Goal: Information Seeking & Learning: Learn about a topic

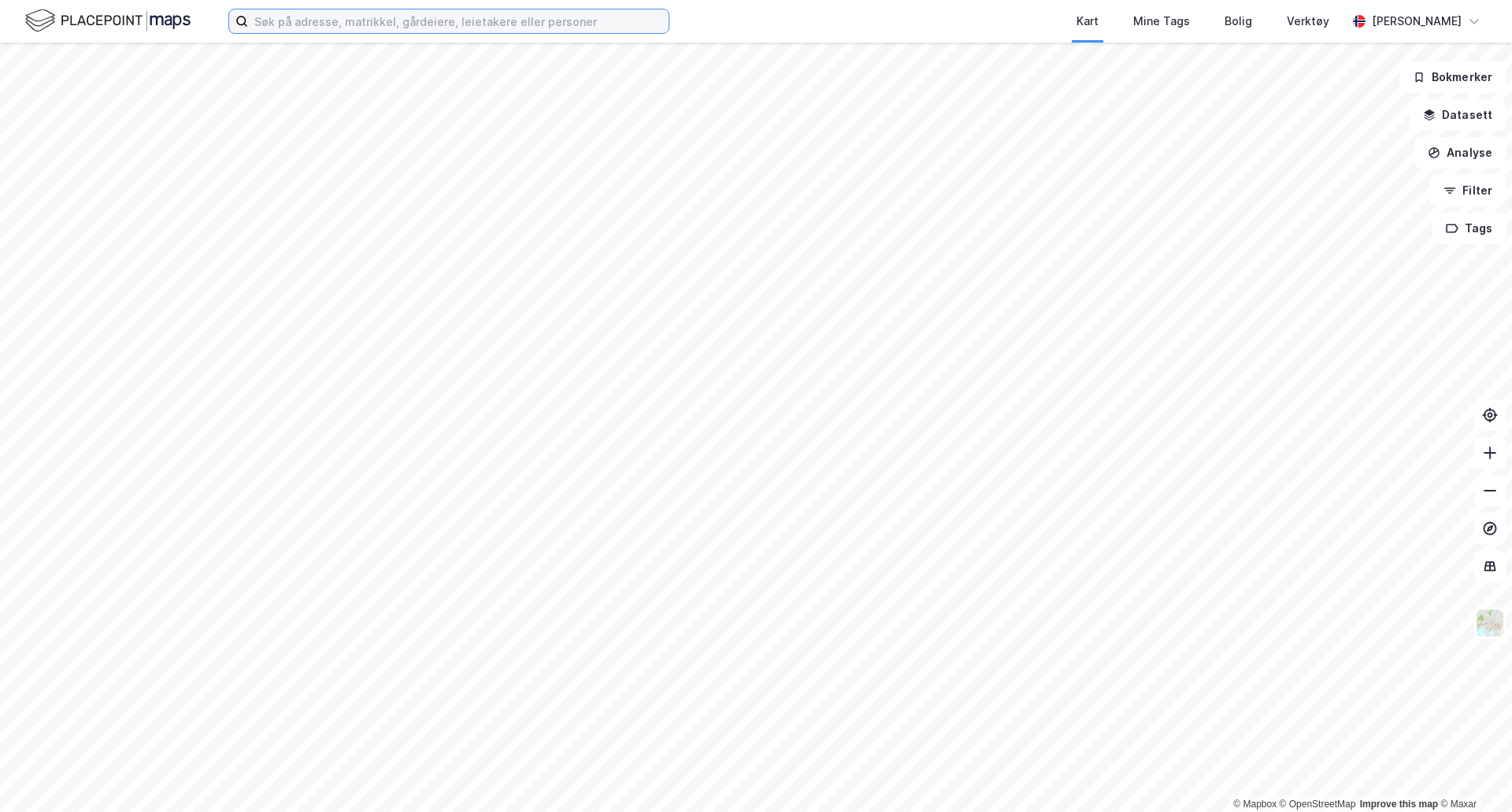
click at [453, 25] on input at bounding box center [457, 21] width 421 height 23
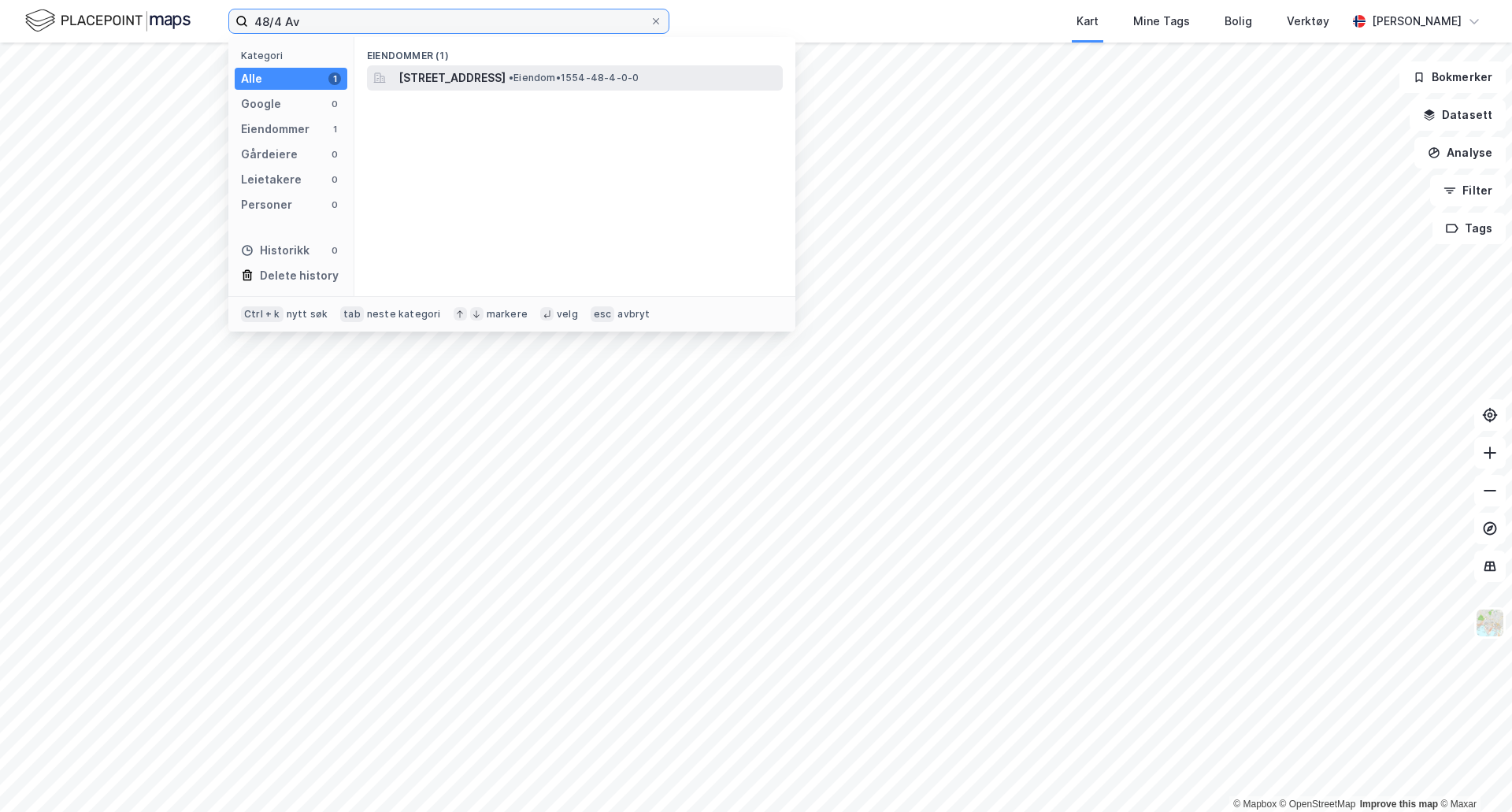
type input "48/4 Av"
click at [484, 77] on span "[STREET_ADDRESS]" at bounding box center [451, 77] width 107 height 19
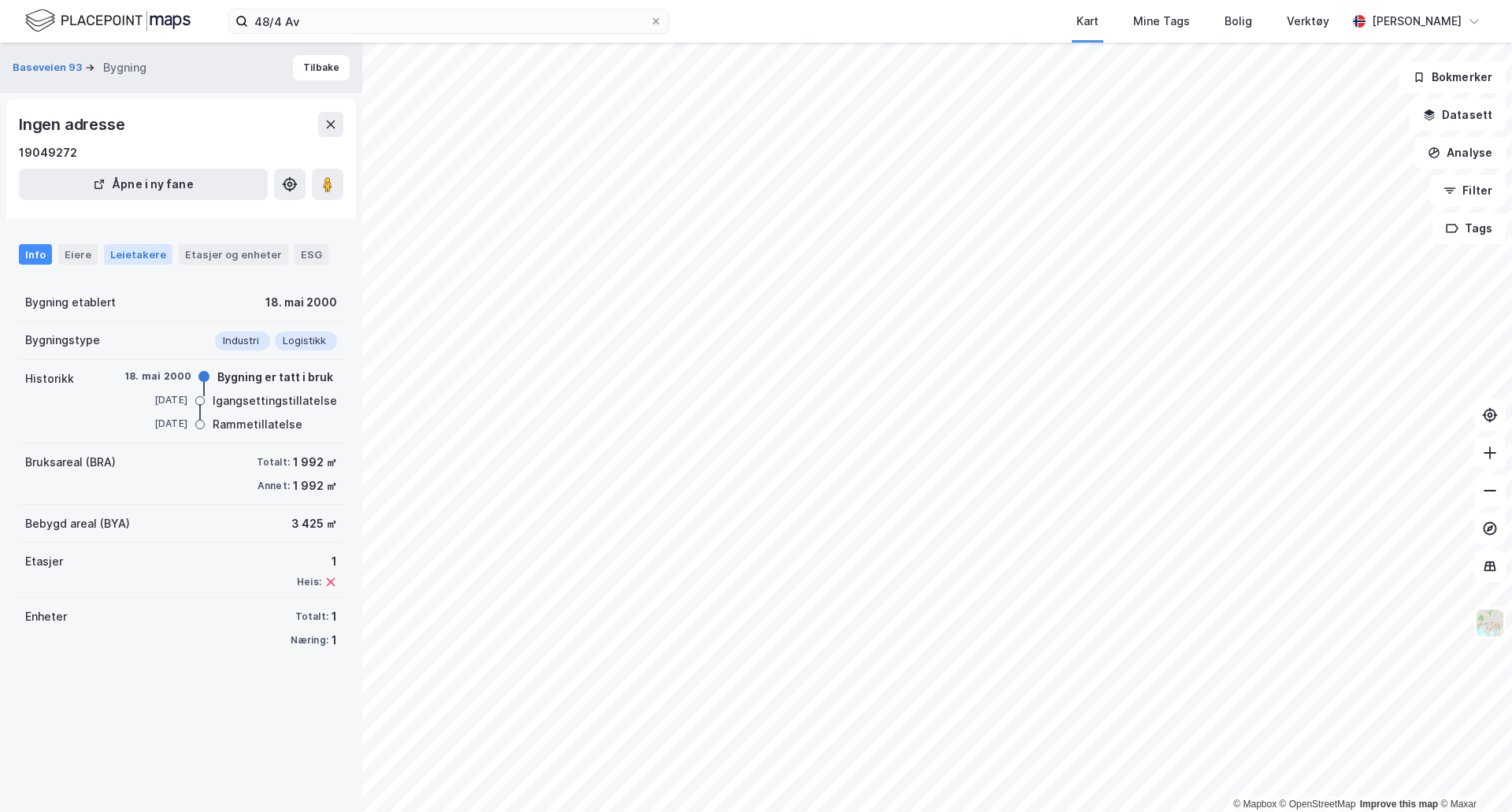
click at [162, 255] on div "Leietakere" at bounding box center [138, 254] width 68 height 21
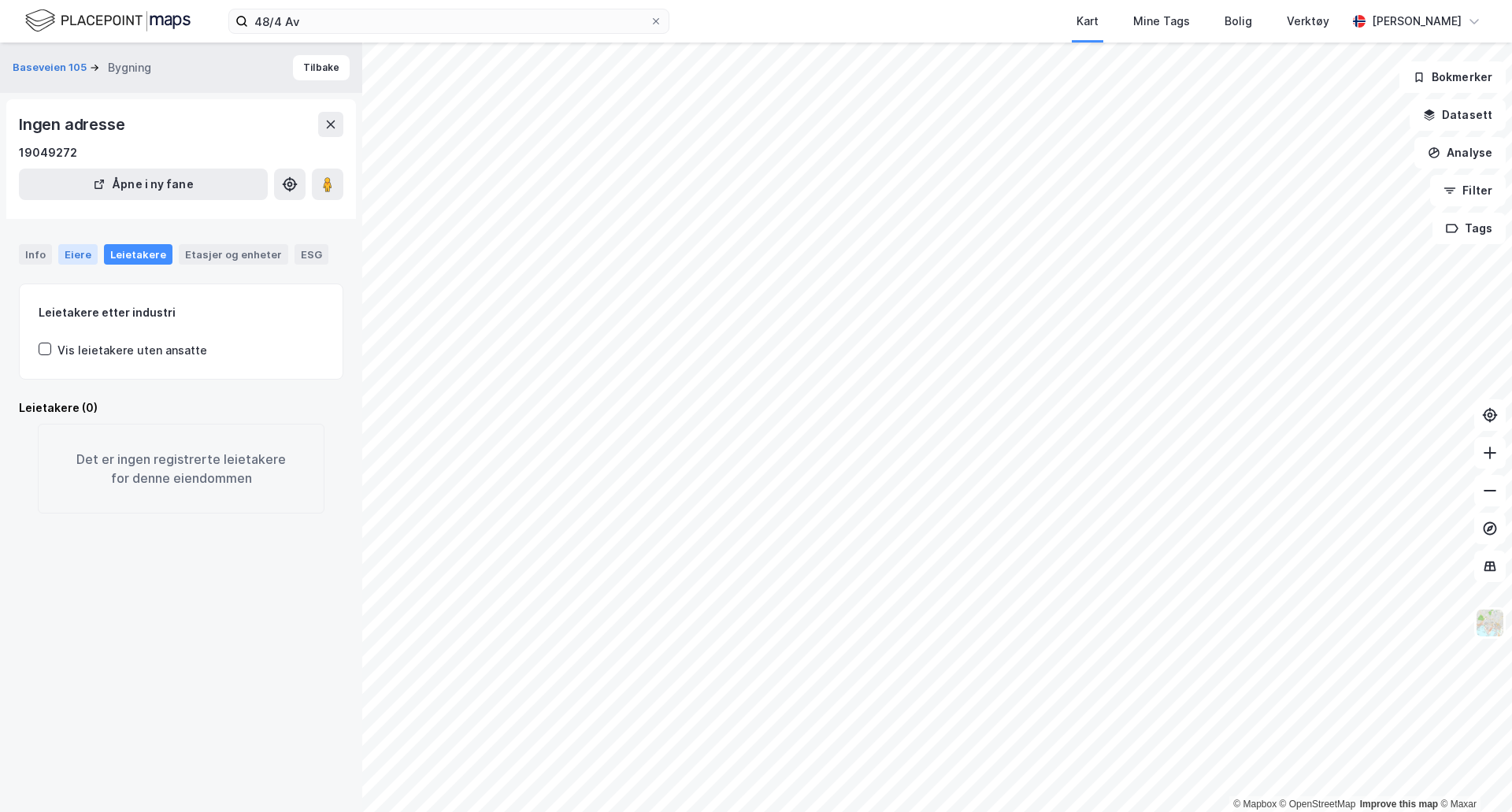
click at [70, 250] on div "Eiere" at bounding box center [78, 254] width 40 height 21
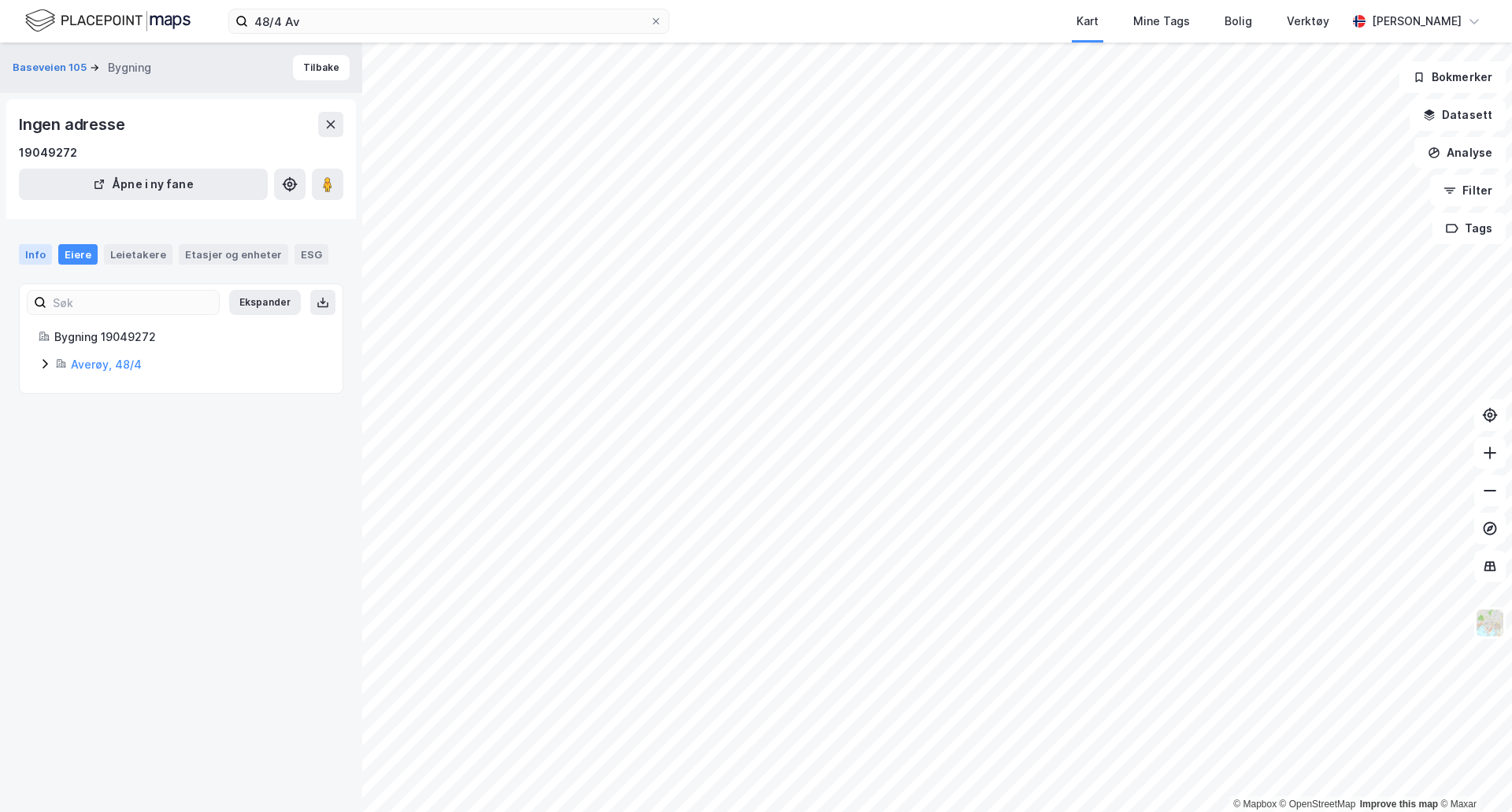
click at [41, 258] on div "Info" at bounding box center [35, 254] width 33 height 21
